Goal: Register for event/course

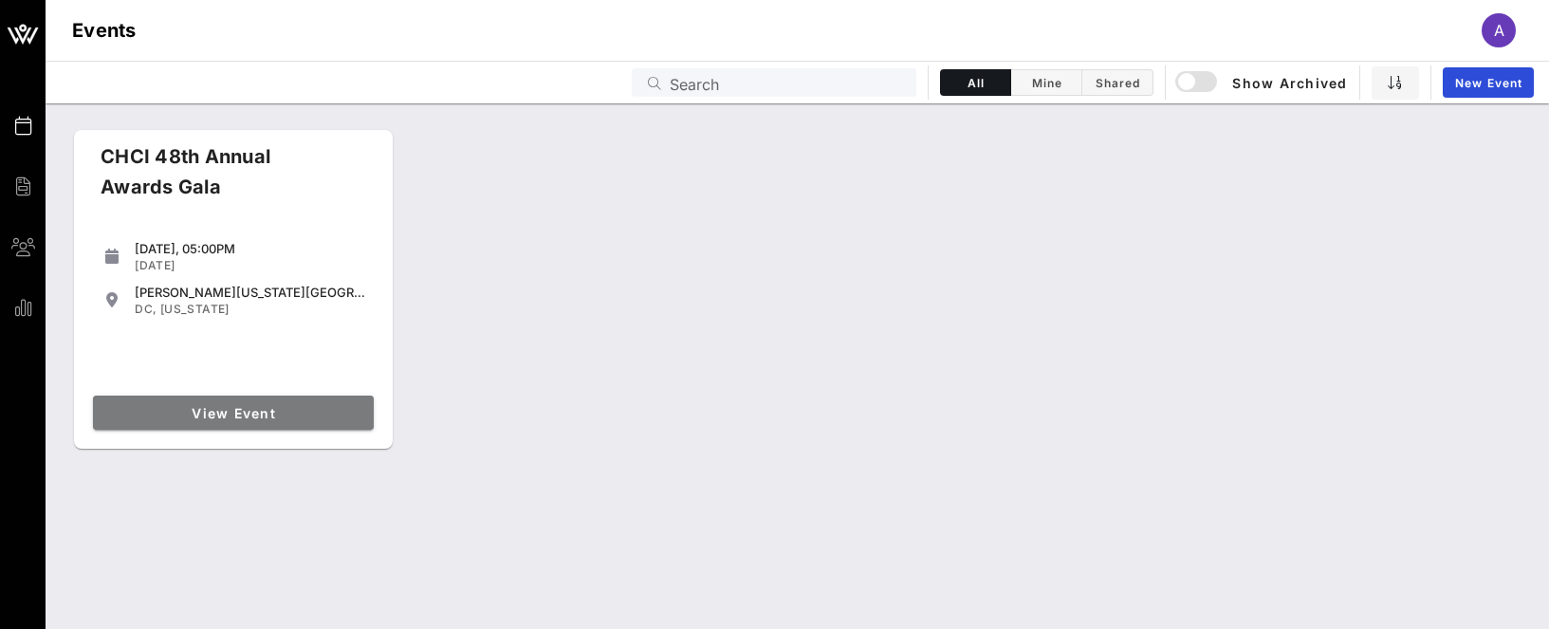
click at [312, 417] on span "View Event" at bounding box center [234, 413] width 266 height 16
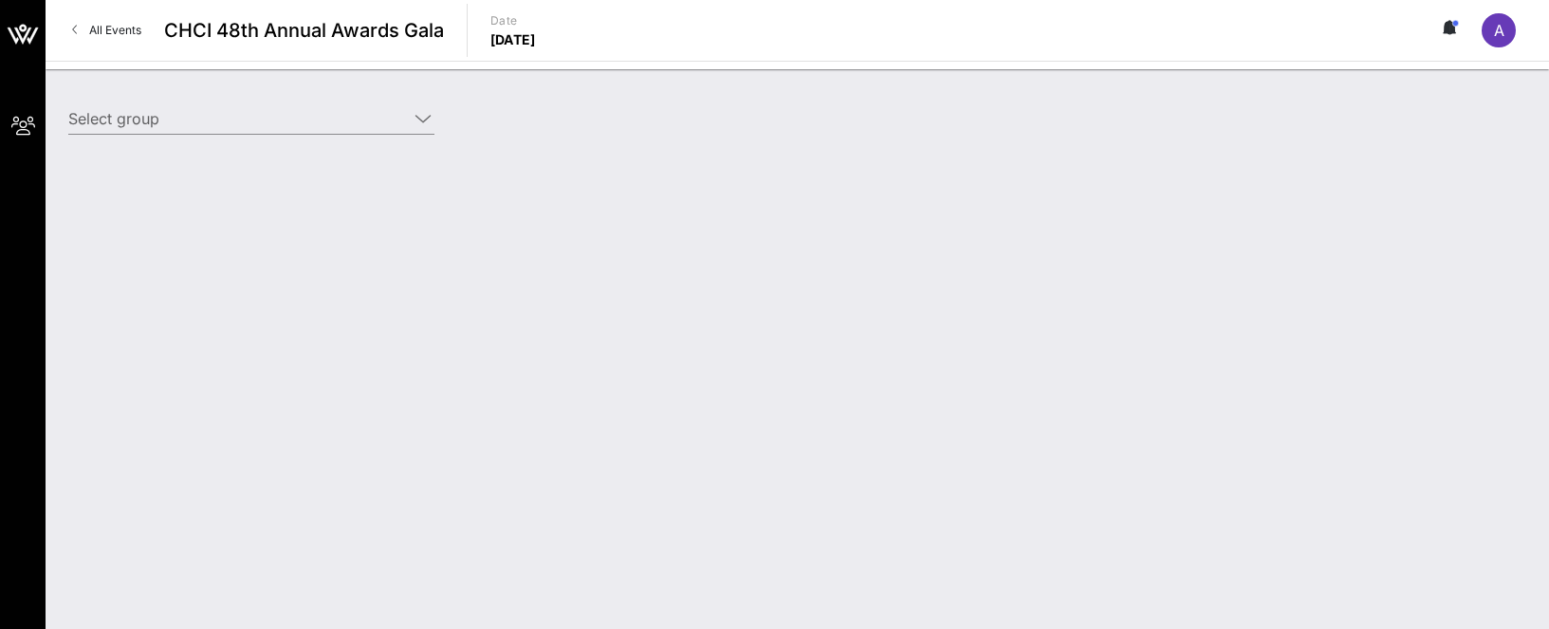
type input "Cisco (Cisco) [[PERSON_NAME], [EMAIL_ADDRESS][DOMAIN_NAME]]"
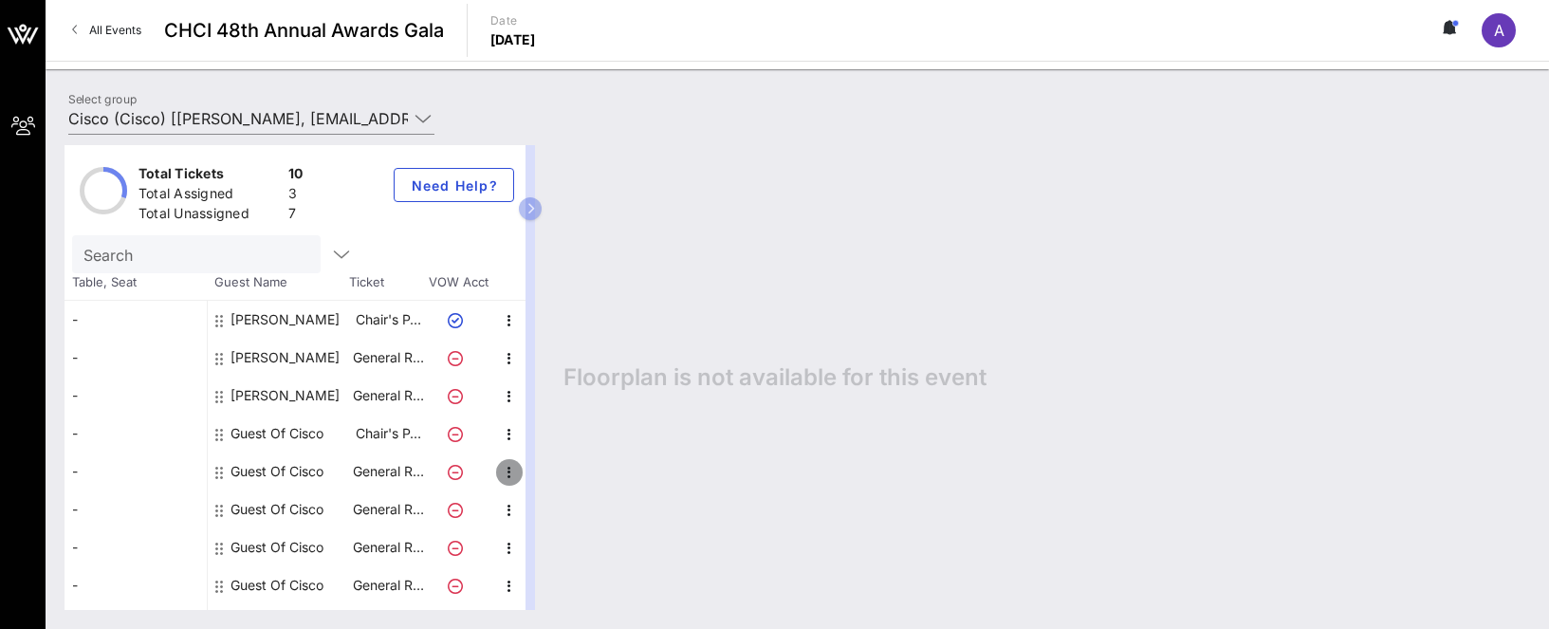
click at [508, 475] on icon "button" at bounding box center [509, 472] width 23 height 23
click at [569, 471] on div "Edit" at bounding box center [557, 478] width 38 height 15
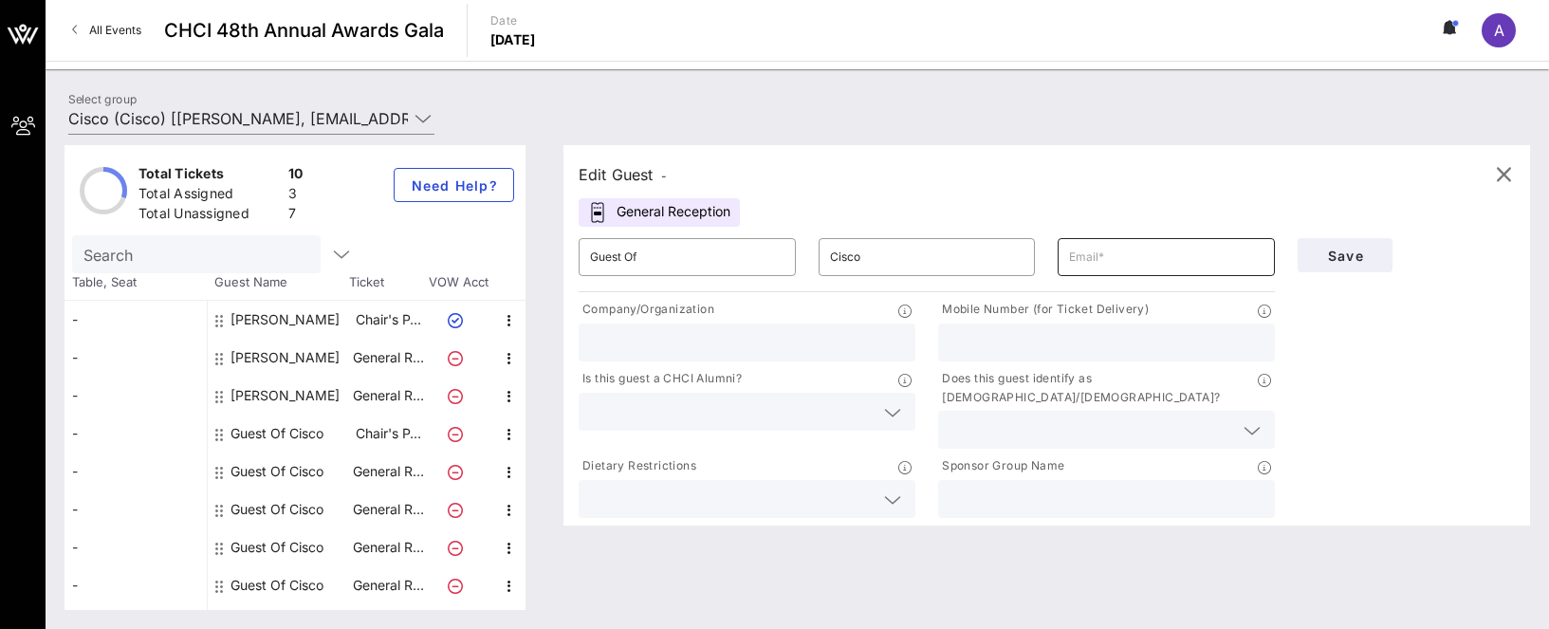
click at [1116, 255] on input "text" at bounding box center [1166, 257] width 194 height 30
click at [677, 242] on input "Guest Of" at bounding box center [687, 257] width 194 height 30
click at [676, 242] on input "Guest Of" at bounding box center [687, 257] width 194 height 30
click at [696, 249] on input "text" at bounding box center [687, 257] width 194 height 30
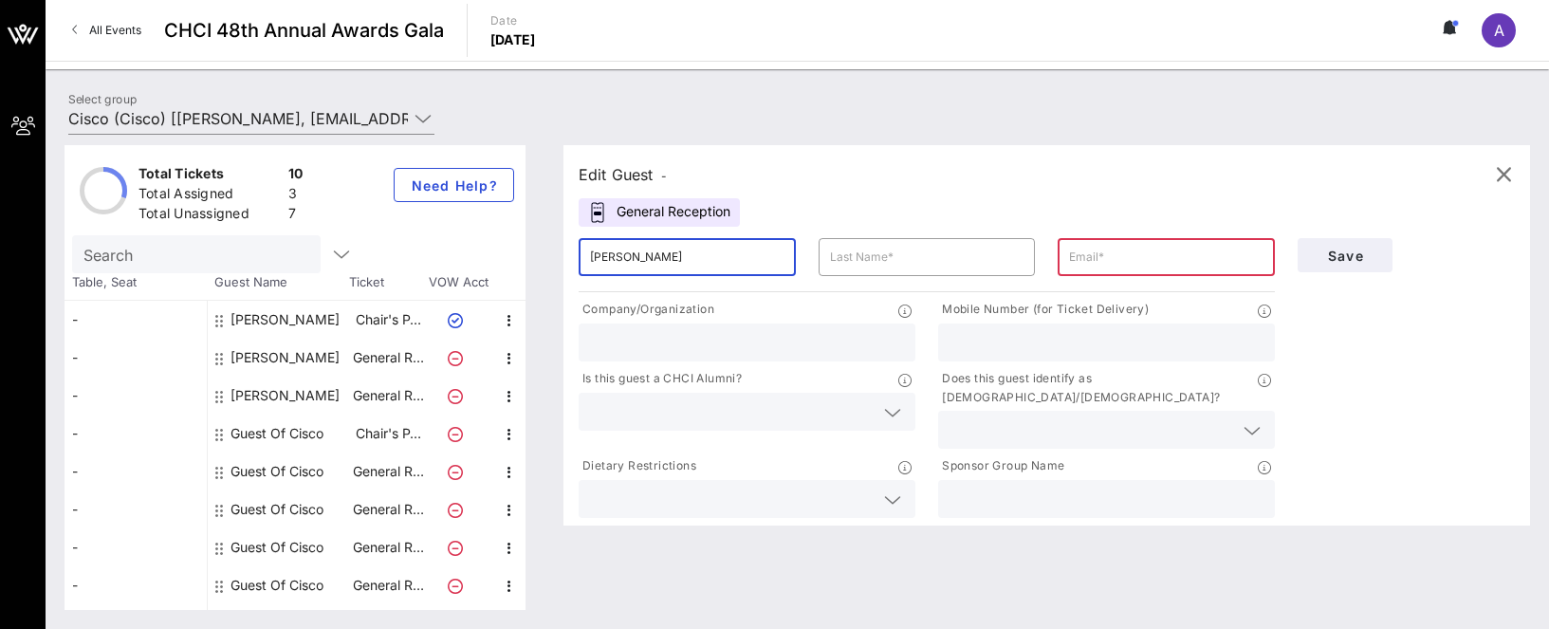
type input "[PERSON_NAME]"
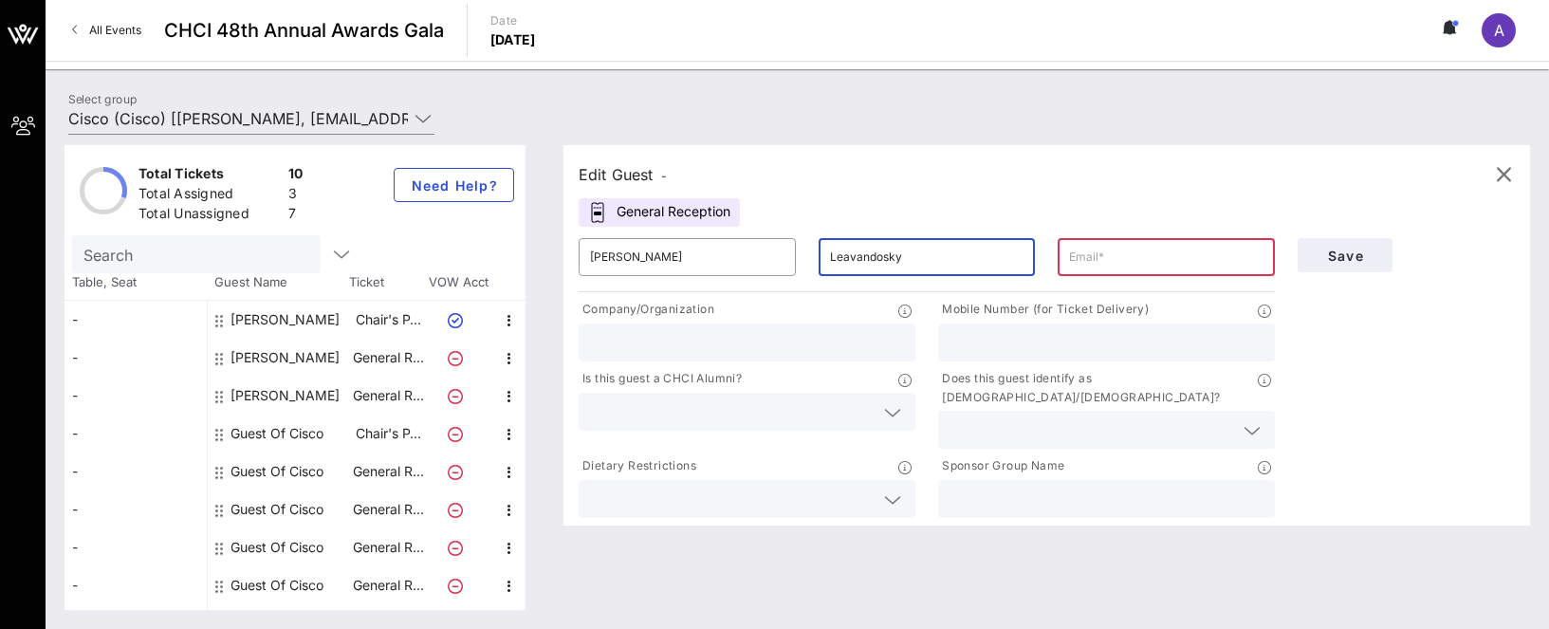
type input "Leavandosky"
paste input "mailto:[PERSON_NAME][EMAIL_ADDRESS][DOMAIN_NAME]"
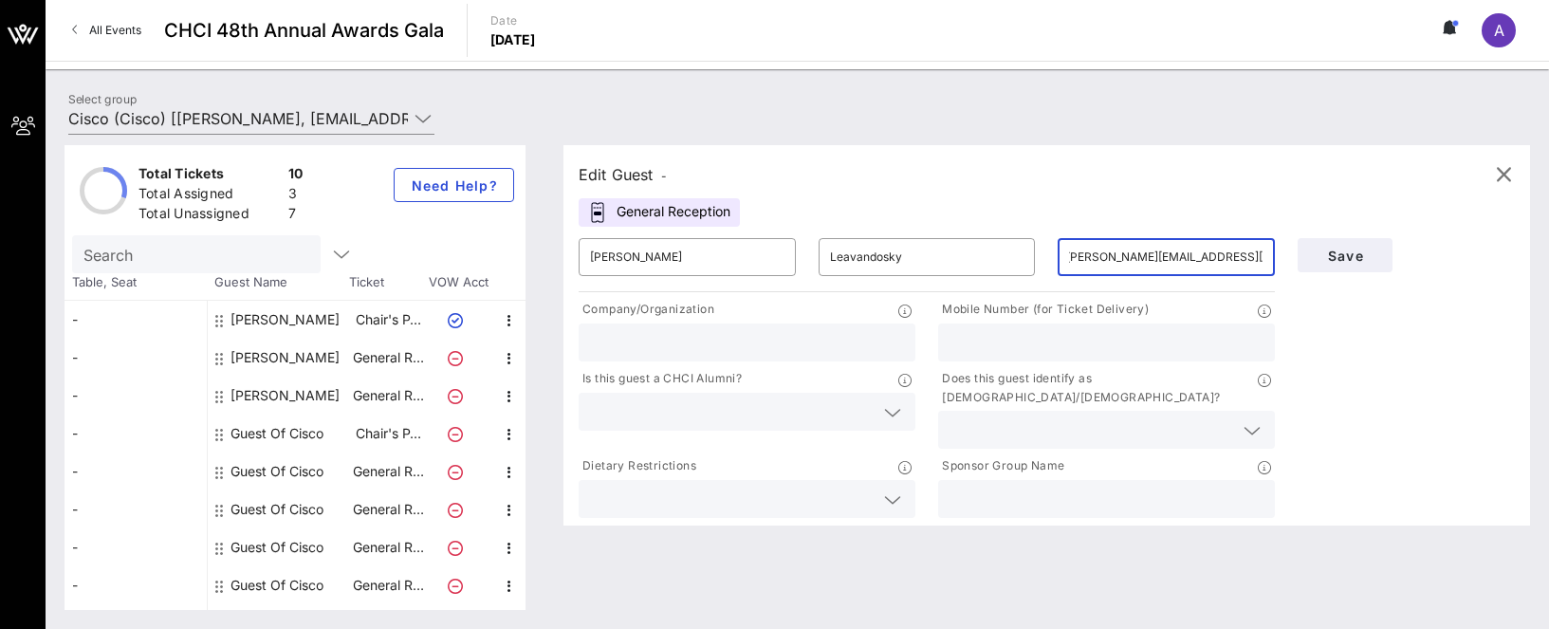
type input "mailto:[PERSON_NAME][EMAIL_ADDRESS][DOMAIN_NAME]"
click at [711, 345] on input "text" at bounding box center [747, 342] width 314 height 25
type input "Federal Street Strategies"
type input "2023219145"
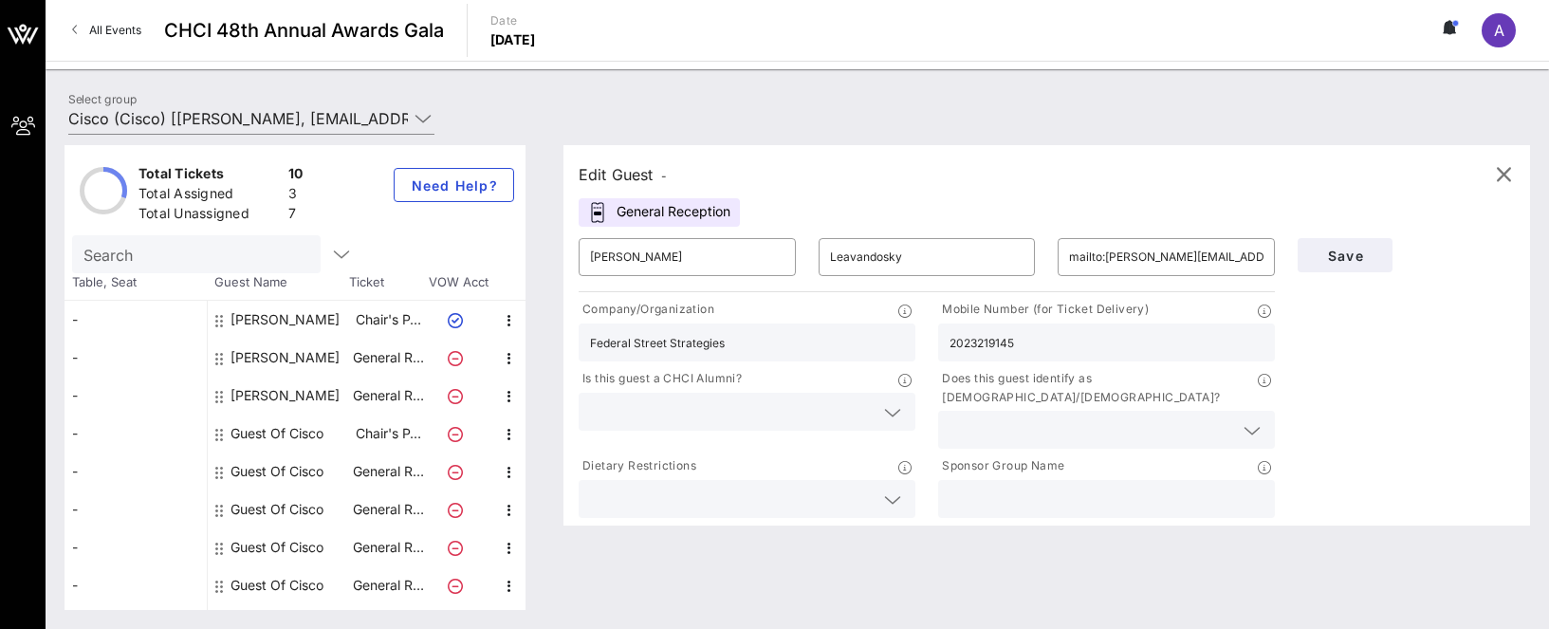
click at [727, 408] on input "text" at bounding box center [732, 411] width 284 height 25
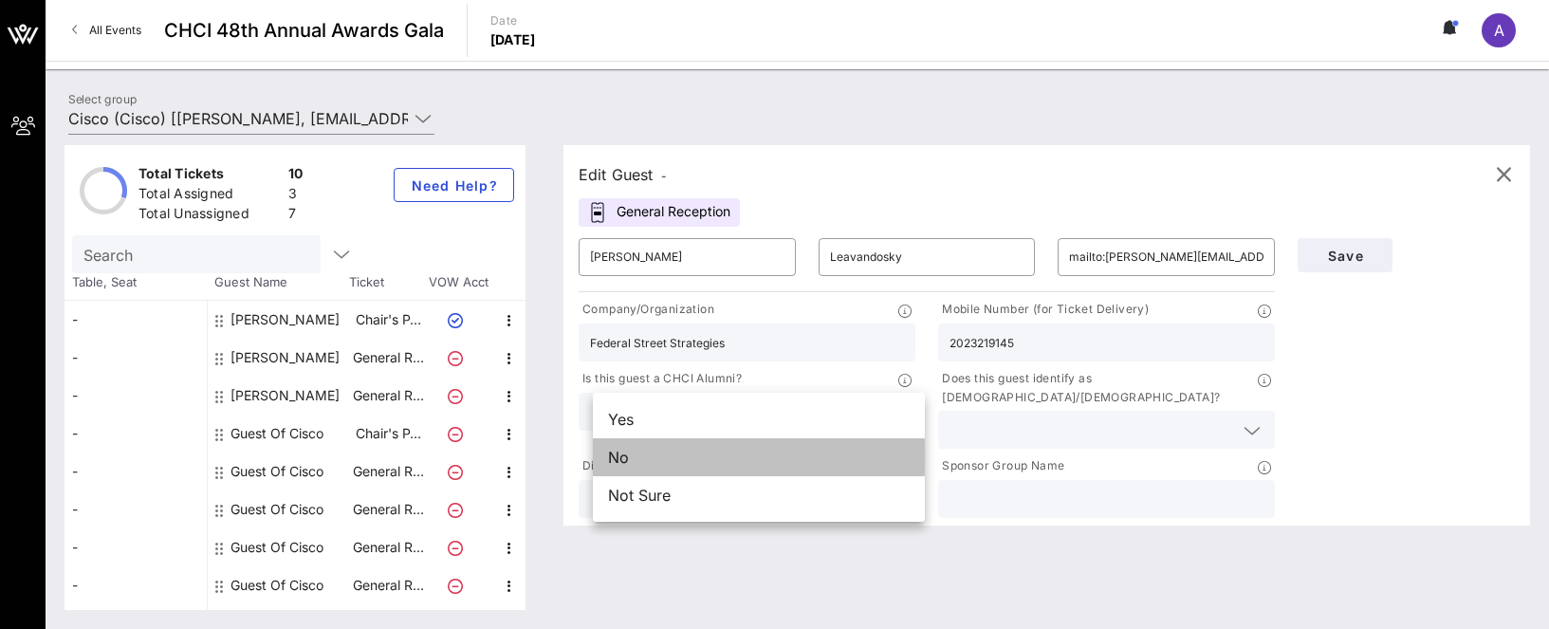
click at [710, 454] on div "No" at bounding box center [759, 457] width 332 height 38
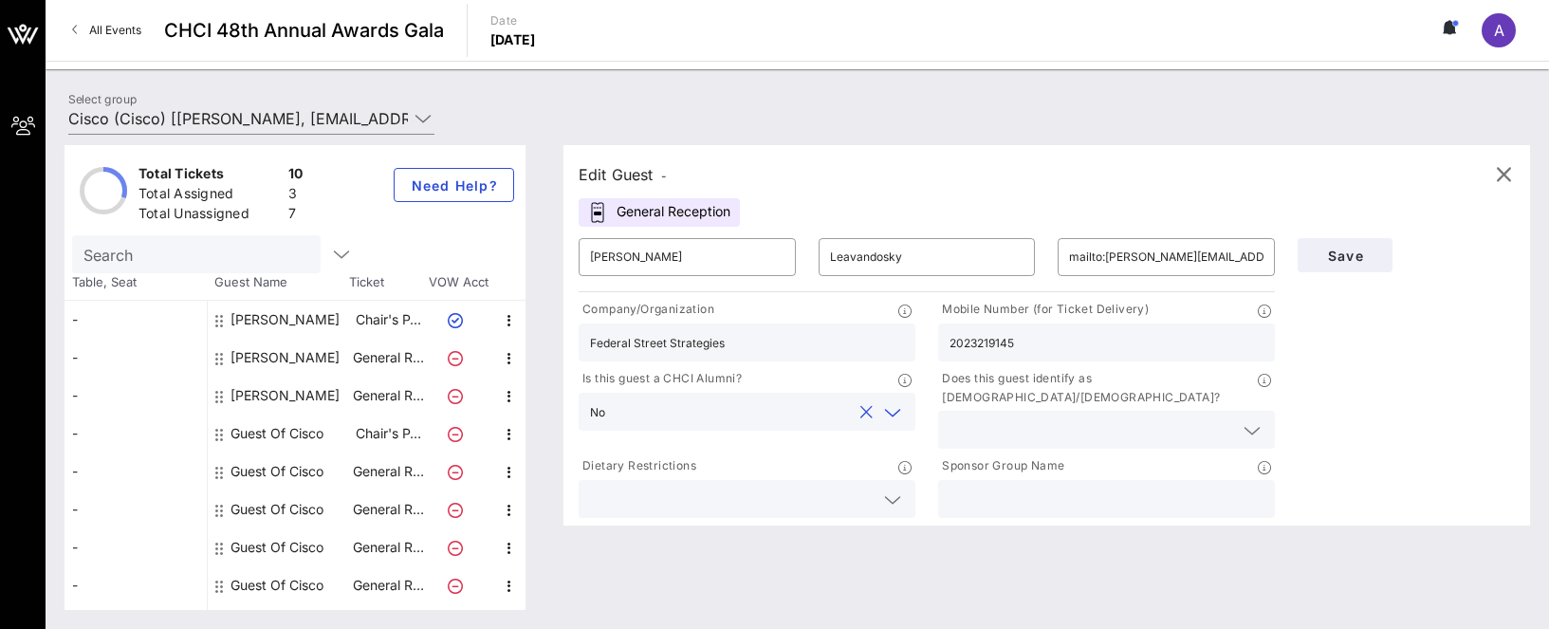
click at [958, 417] on input "text" at bounding box center [1092, 429] width 284 height 25
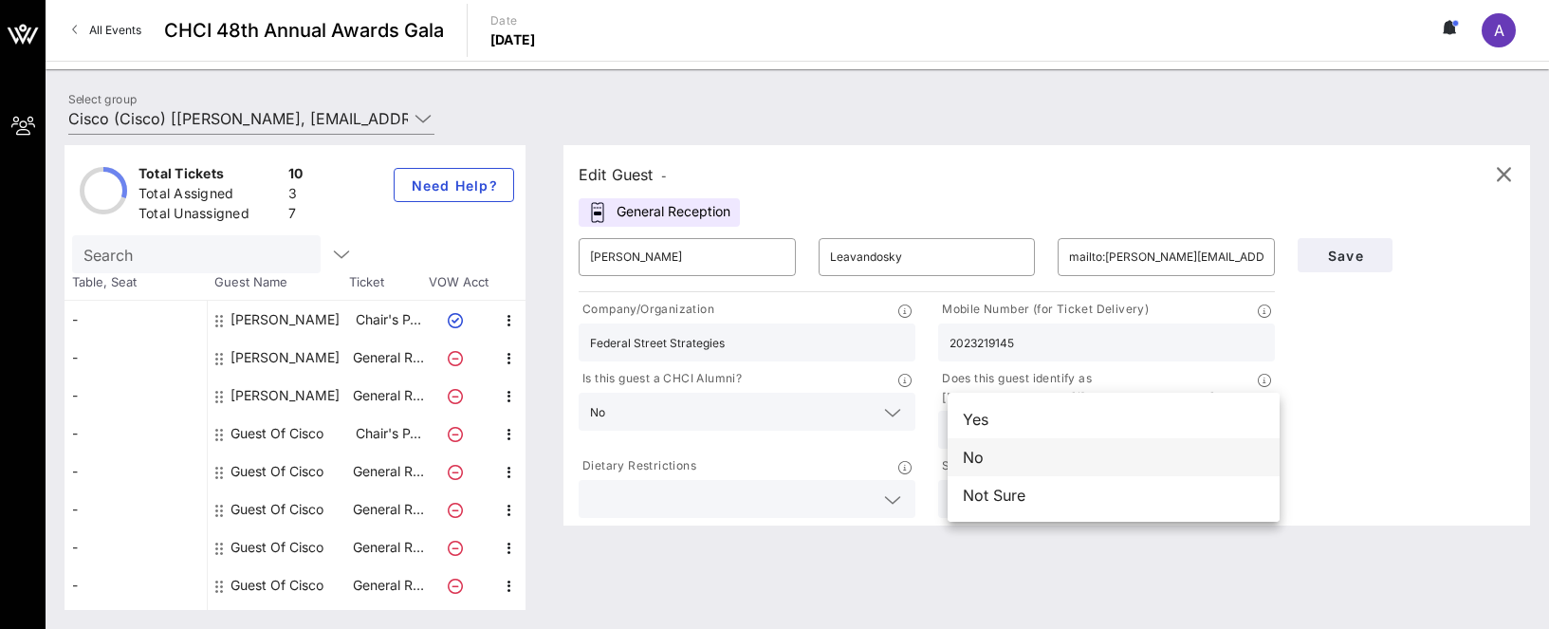
click at [967, 454] on div "No" at bounding box center [1114, 457] width 332 height 38
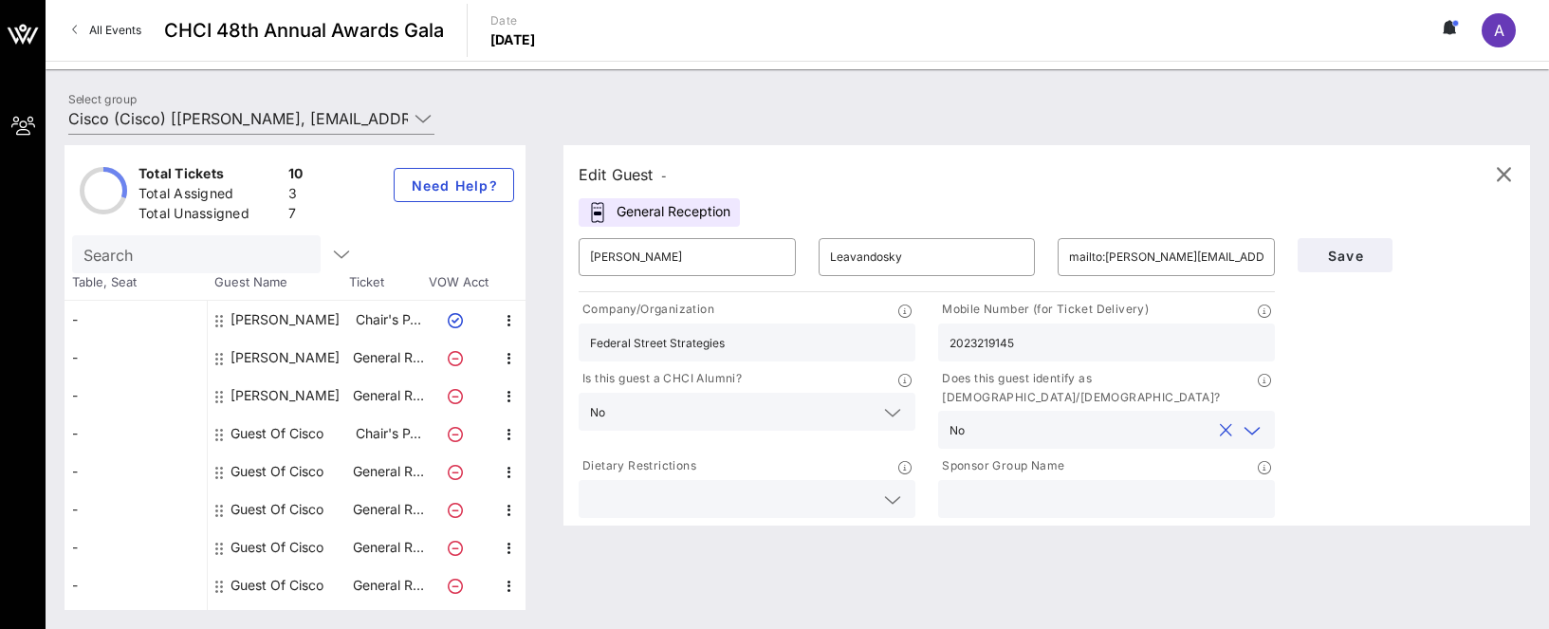
click at [677, 487] on input "text" at bounding box center [732, 499] width 284 height 25
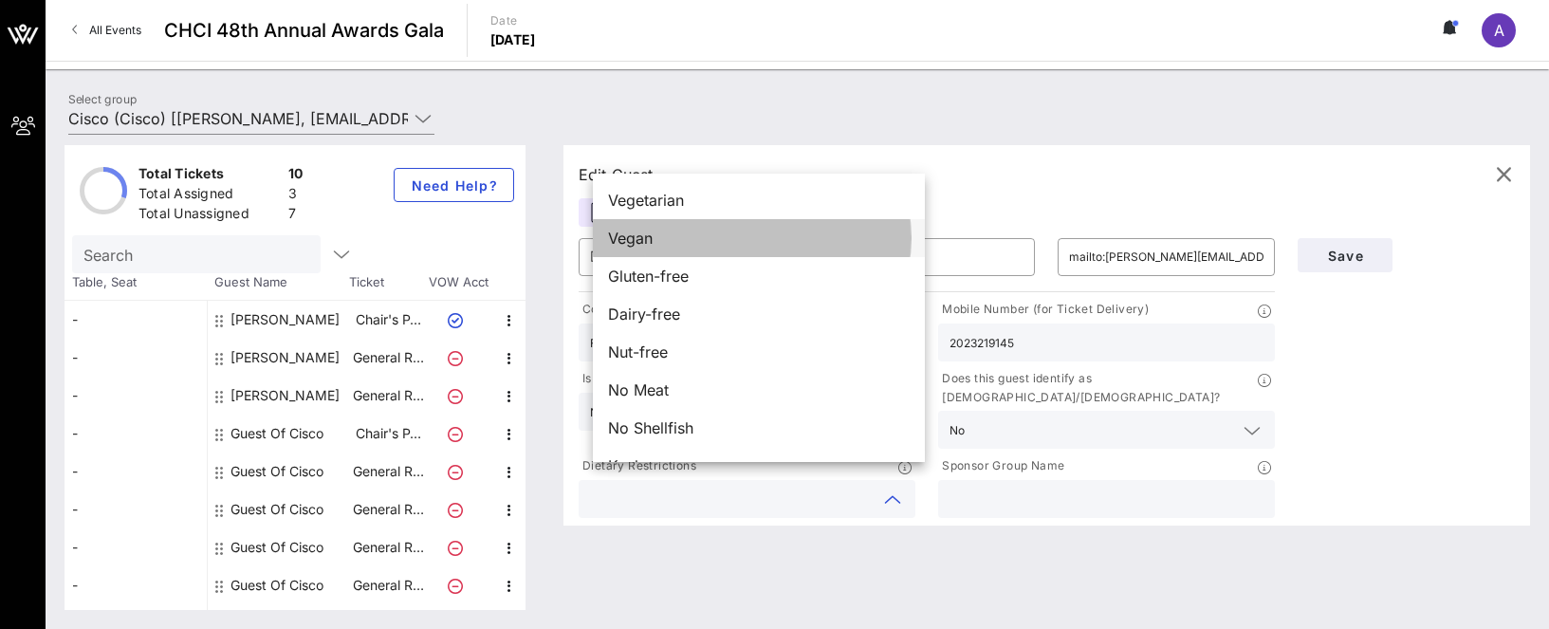
click at [674, 239] on div "Vegan" at bounding box center [759, 238] width 332 height 38
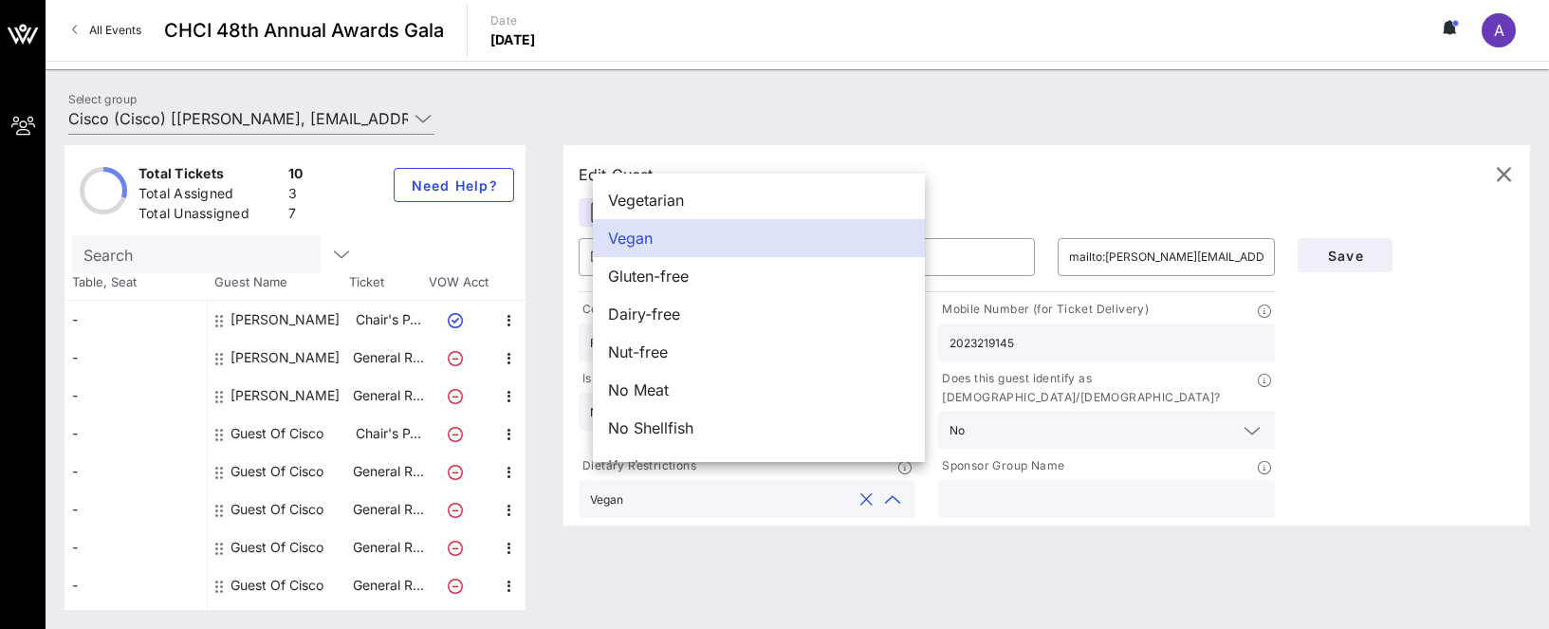
click at [820, 506] on div "Edit Guest - General Reception ​ [PERSON_NAME] ​ Leavandosky ​ mailto:[PERSON_N…" at bounding box center [1047, 335] width 967 height 380
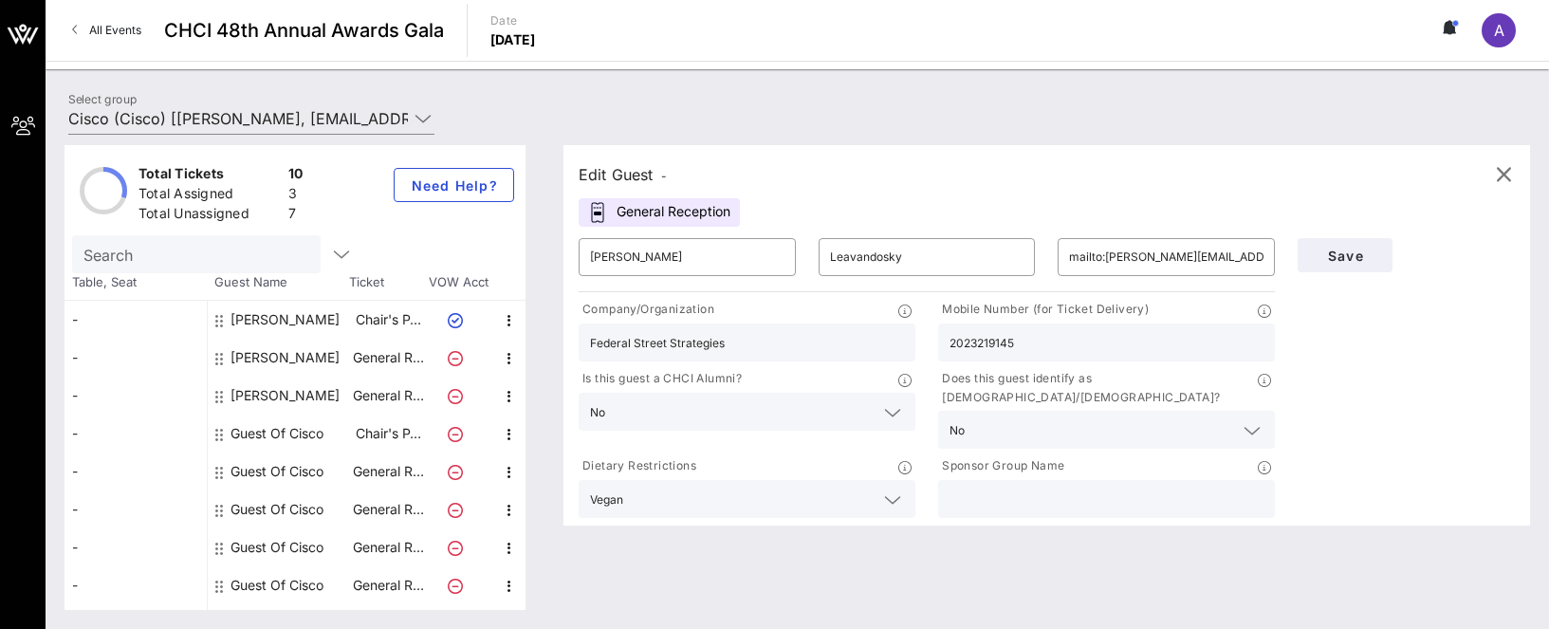
click at [999, 489] on input "text" at bounding box center [1107, 499] width 314 height 25
type input "Cisco"
click at [1331, 253] on span "Save" at bounding box center [1345, 256] width 65 height 16
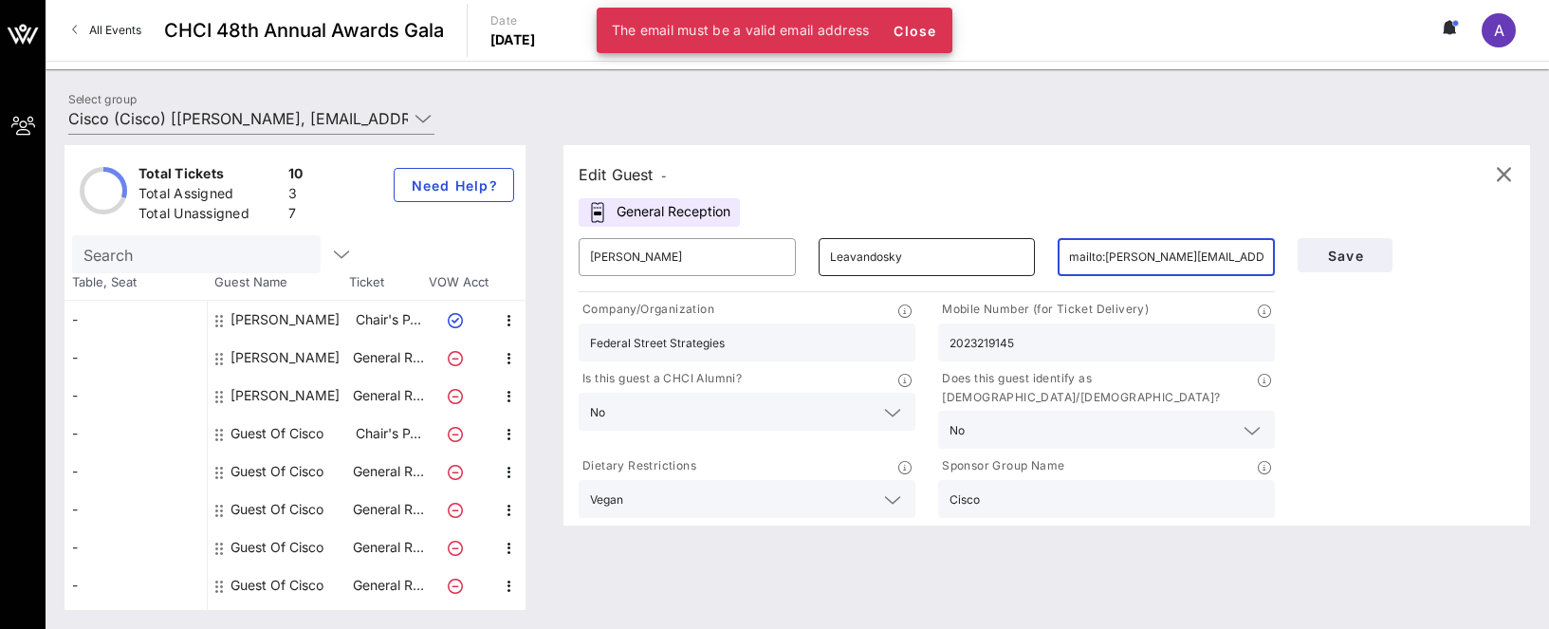
drag, startPoint x: 1113, startPoint y: 259, endPoint x: 1003, endPoint y: 256, distance: 110.1
click at [1003, 256] on div "​ [PERSON_NAME] ​ Leavandosky ​ mailto:[PERSON_NAME][EMAIL_ADDRESS][DOMAIN_NAME]" at bounding box center [926, 257] width 719 height 61
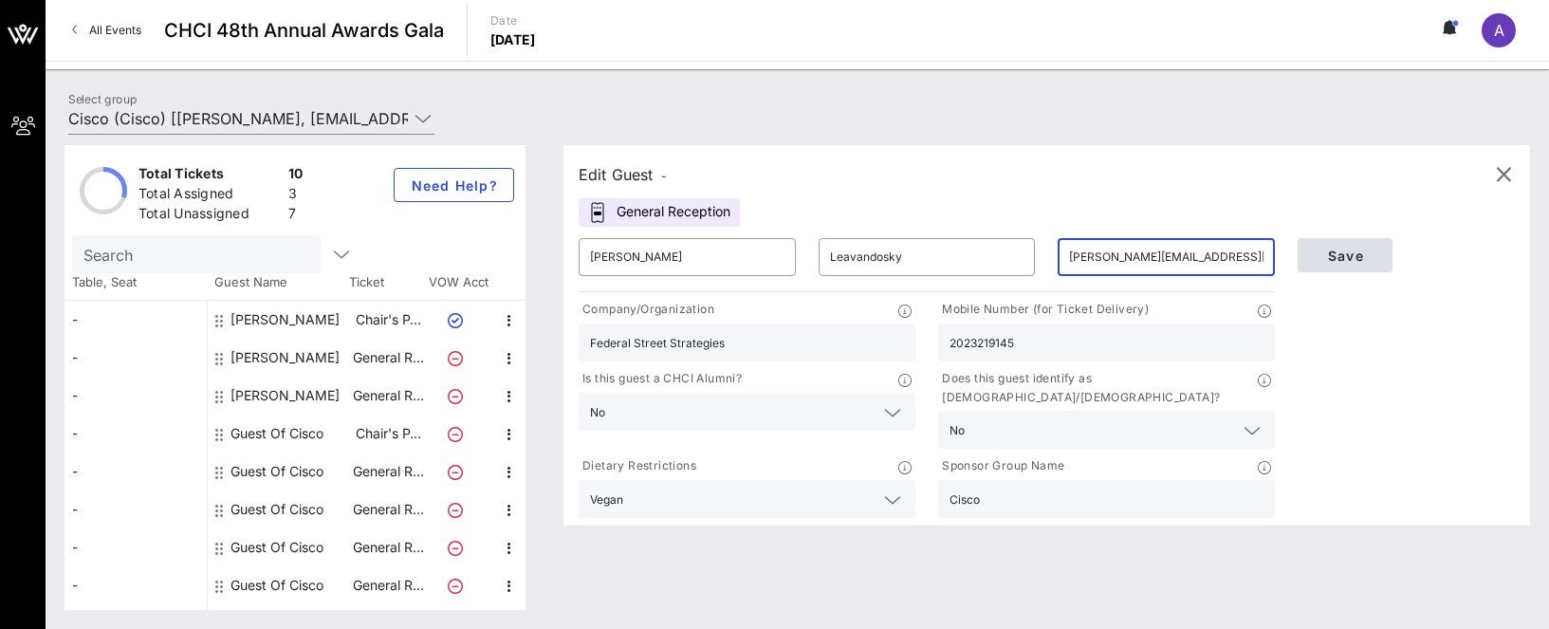
type input "[PERSON_NAME][EMAIL_ADDRESS][DOMAIN_NAME]"
click at [1331, 262] on span "Save" at bounding box center [1345, 256] width 65 height 16
